Goal: Task Accomplishment & Management: Complete application form

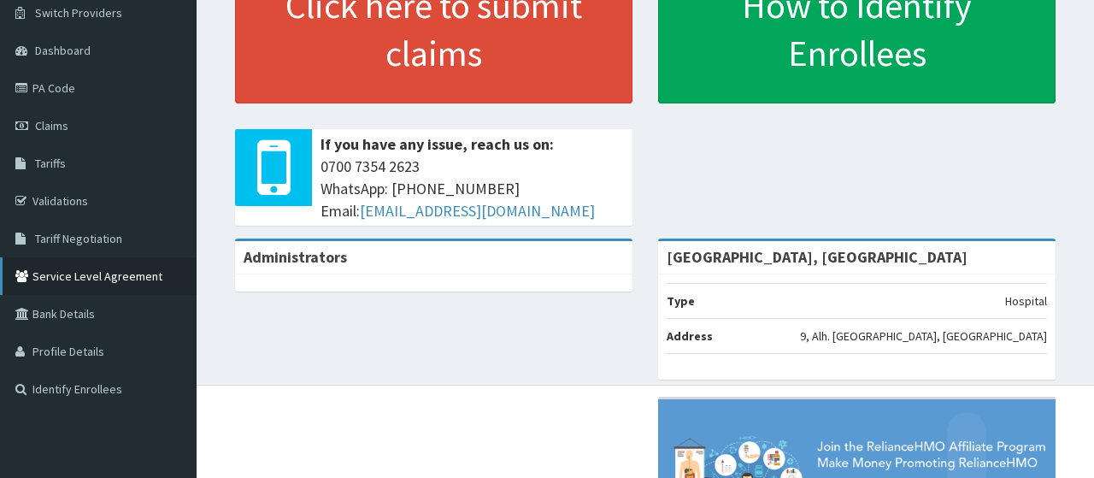
scroll to position [171, 0]
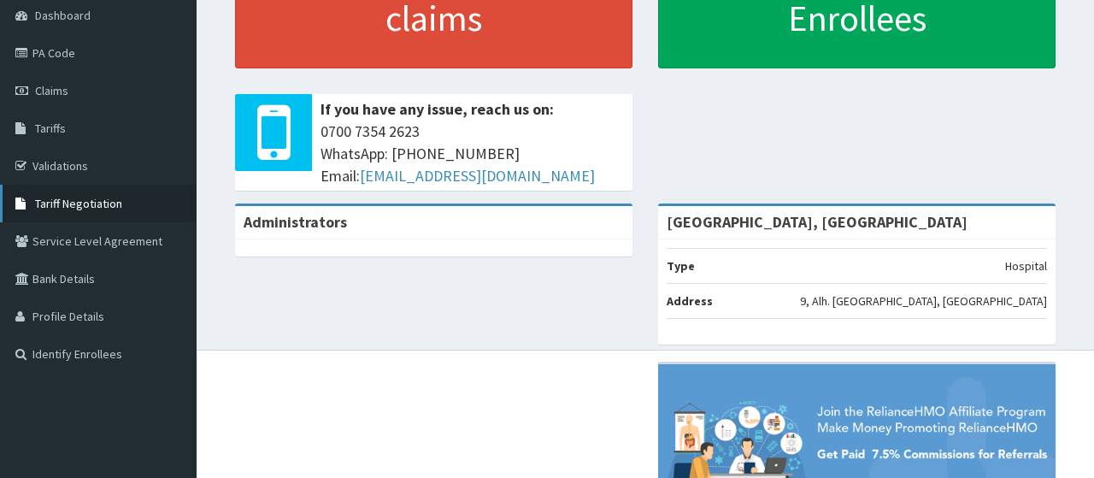
click at [89, 202] on span "Tariff Negotiation" at bounding box center [78, 203] width 87 height 15
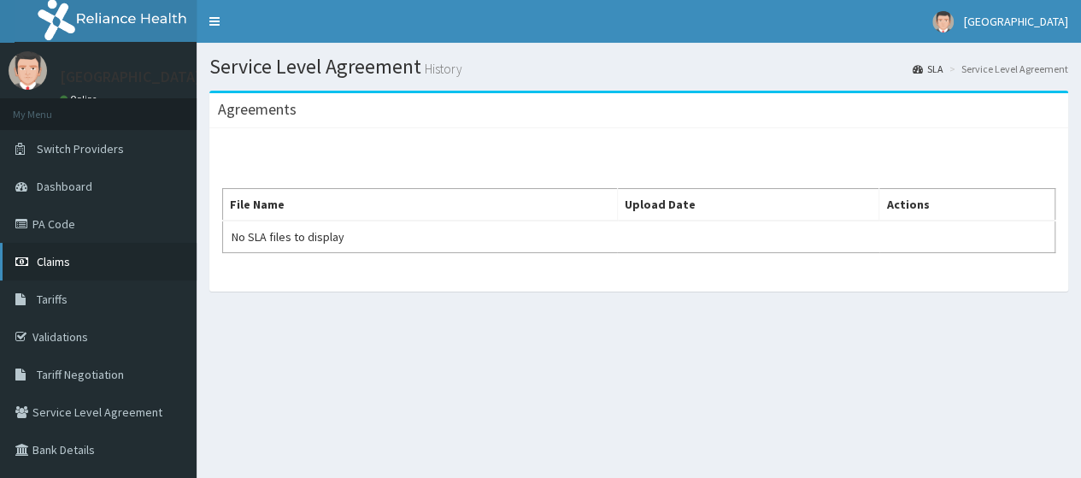
click at [68, 173] on link "Dashboard" at bounding box center [98, 186] width 196 height 38
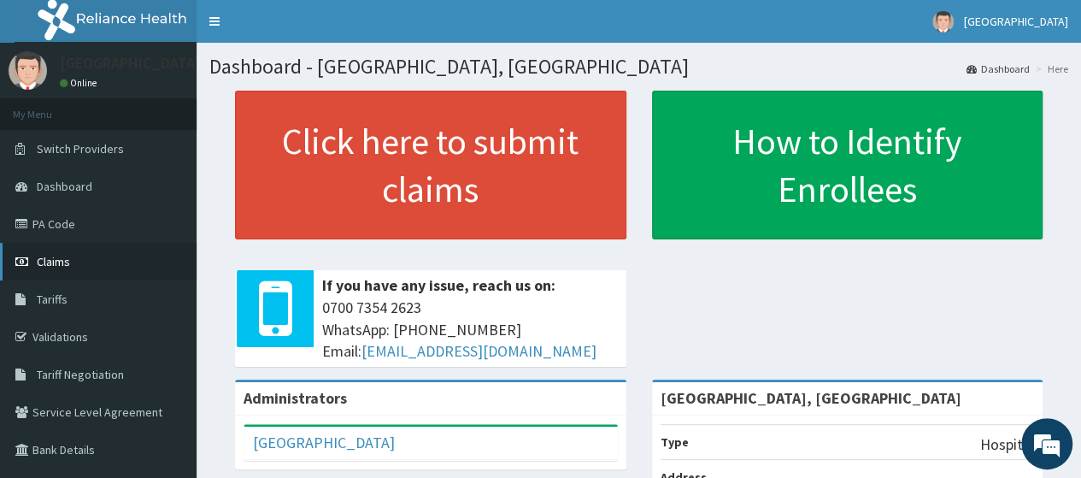
click at [62, 263] on span "Claims" at bounding box center [53, 261] width 33 height 15
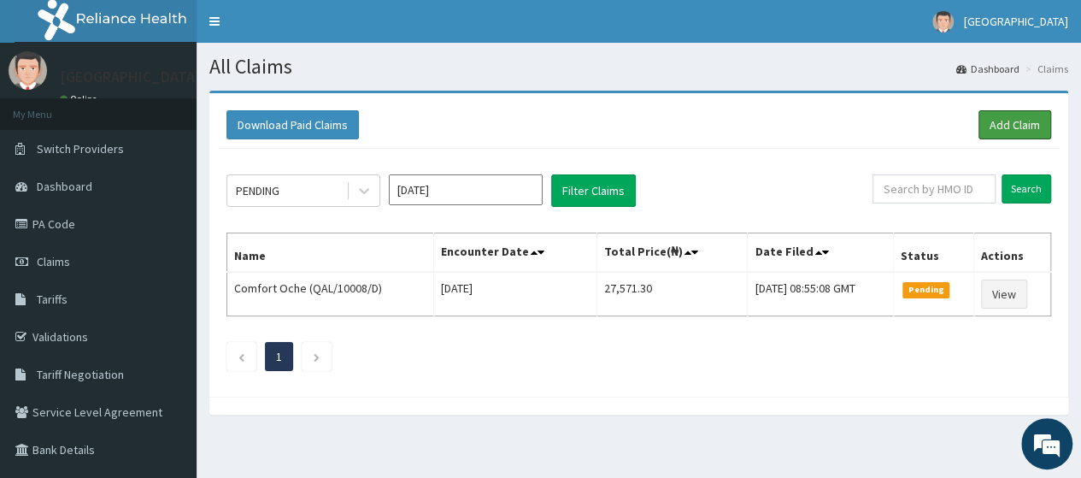
click at [1000, 127] on link "Add Claim" at bounding box center [1014, 124] width 73 height 29
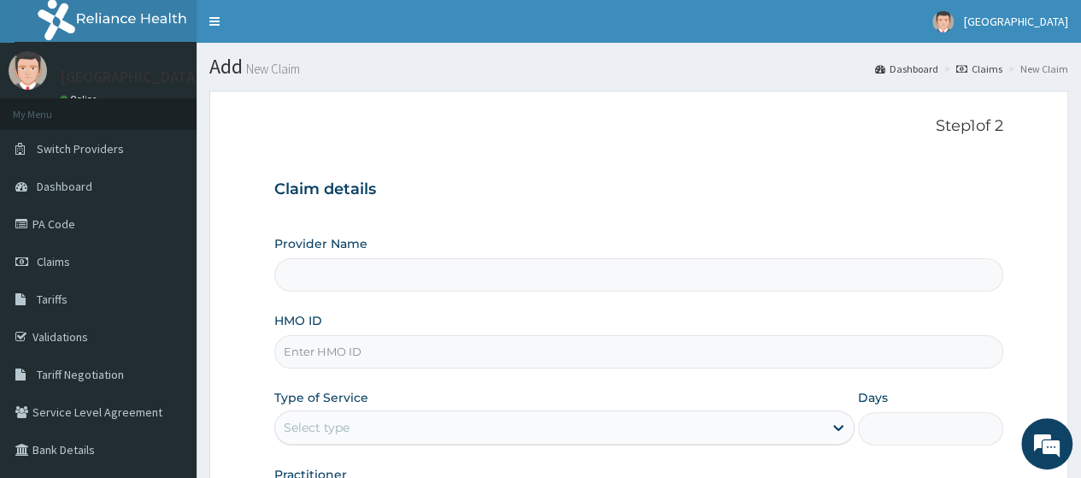
type input "[GEOGRAPHIC_DATA], [GEOGRAPHIC_DATA]"
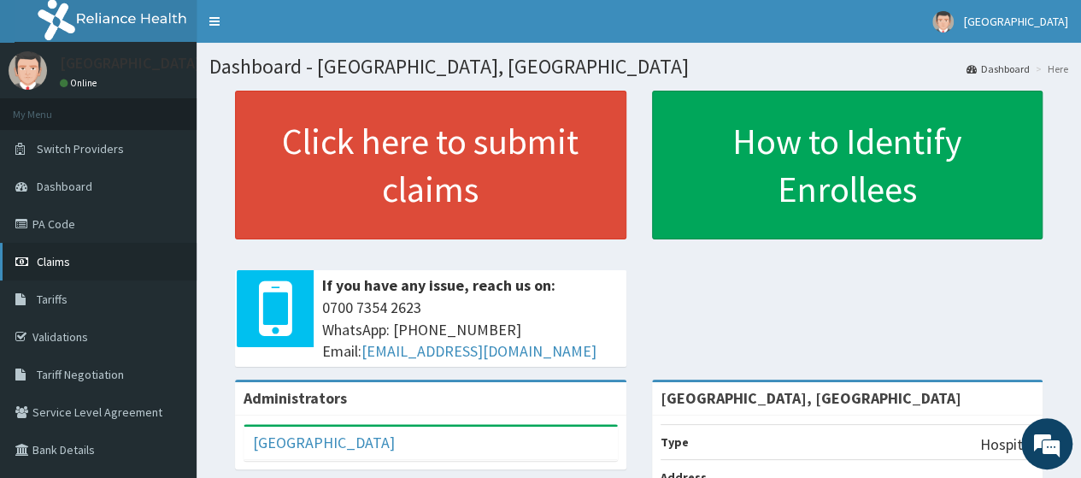
click at [43, 261] on span "Claims" at bounding box center [53, 261] width 33 height 15
